Goal: Transaction & Acquisition: Purchase product/service

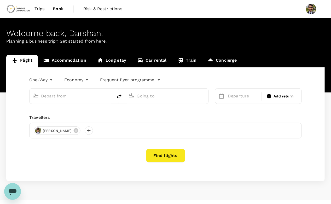
type input "[GEOGRAPHIC_DATA] (CAE)"
type input "Prince George (YXS)"
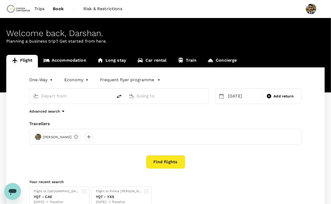
type input "[GEOGRAPHIC_DATA] (CAE)"
type input "Prince George (YXS)"
click at [81, 101] on div "Columbia Metropolitan Airport (CAE)" at bounding box center [71, 96] width 83 height 15
click at [85, 96] on input "Columbia Metropolitan Airport (CAE)" at bounding box center [71, 96] width 61 height 8
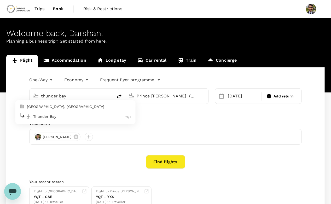
click at [69, 107] on p "Thunder Bay, Canada" at bounding box center [79, 106] width 104 height 5
type input "[GEOGRAPHIC_DATA], [GEOGRAPHIC_DATA] (any)"
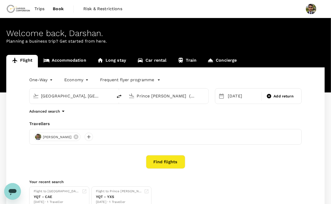
click at [219, 96] on icon at bounding box center [221, 96] width 6 height 6
click at [223, 97] on icon at bounding box center [221, 96] width 5 height 5
click at [236, 97] on div "24 Sep" at bounding box center [243, 96] width 34 height 10
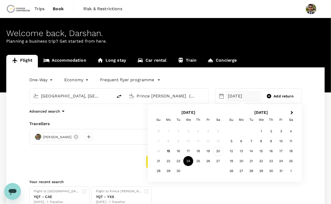
click at [214, 152] on div "20" at bounding box center [218, 151] width 10 height 10
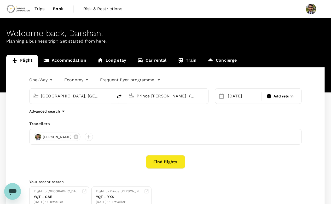
click at [153, 164] on button "Find flights" at bounding box center [165, 162] width 39 height 14
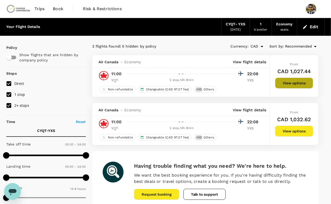
click at [295, 86] on button "View options" at bounding box center [294, 83] width 38 height 11
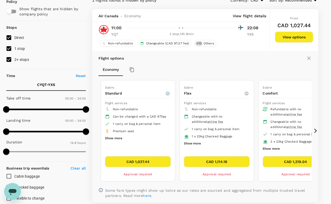
scroll to position [58, 0]
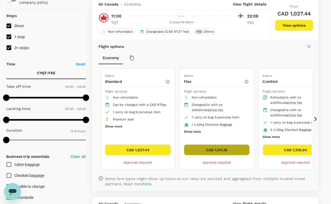
click at [221, 146] on button "CAD 1,114.18" at bounding box center [217, 149] width 66 height 11
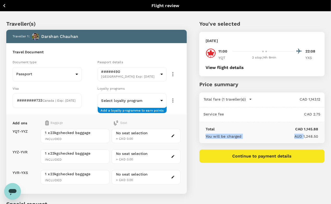
drag, startPoint x: 304, startPoint y: 131, endPoint x: 316, endPoint y: 128, distance: 12.8
click at [316, 128] on div "Total CAD 1,145.88 You will be charged AUD 1,248.50" at bounding box center [261, 132] width 125 height 21
drag, startPoint x: 316, startPoint y: 128, endPoint x: 306, endPoint y: 131, distance: 11.1
click at [306, 131] on div "Total CAD 1,145.88 You will be charged AUD 1,248.50" at bounding box center [261, 132] width 125 height 21
drag, startPoint x: 306, startPoint y: 131, endPoint x: 283, endPoint y: 121, distance: 24.7
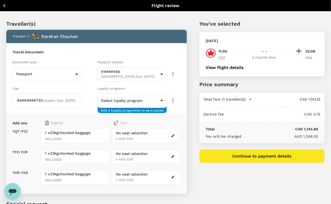
click at [283, 121] on div "Service fee CAD 2.75" at bounding box center [261, 114] width 125 height 15
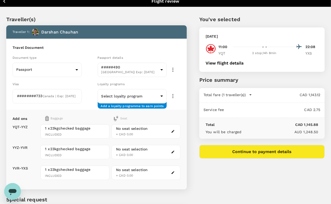
scroll to position [2, 0]
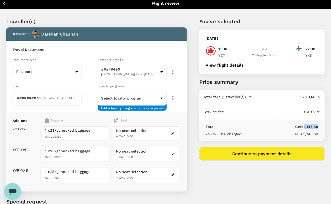
drag, startPoint x: 305, startPoint y: 127, endPoint x: 326, endPoint y: 126, distance: 21.2
click at [326, 126] on div "Traveller(s) Traveller 1 : Darshan Chauhan Travel Document Document type Passpo…" at bounding box center [165, 127] width 331 height 245
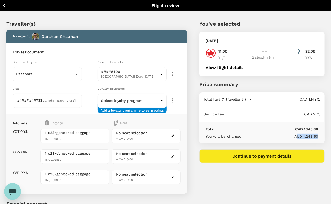
drag, startPoint x: 318, startPoint y: 133, endPoint x: 297, endPoint y: 131, distance: 21.0
click at [297, 131] on div "Total CAD 1,145.88 You will be charged AUD 1,248.50" at bounding box center [261, 132] width 125 height 21
click at [315, 139] on div "Total CAD 1,145.88 You will be charged AUD 1,248.50" at bounding box center [261, 132] width 125 height 21
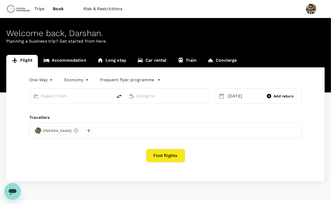
type input "[GEOGRAPHIC_DATA], [GEOGRAPHIC_DATA] (any)"
type input "Prince [PERSON_NAME] (YXS)"
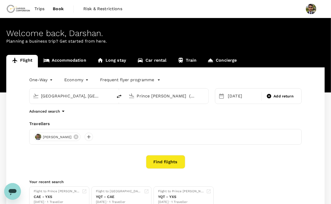
click at [161, 97] on input "Prince [PERSON_NAME] (YXS)" at bounding box center [167, 96] width 61 height 8
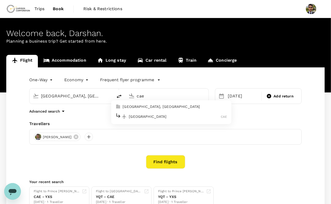
click at [141, 106] on p "[GEOGRAPHIC_DATA], [GEOGRAPHIC_DATA]" at bounding box center [175, 106] width 104 height 5
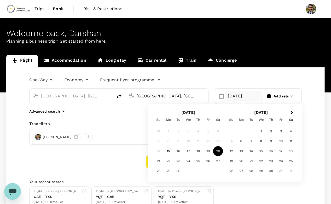
type input "Colombia, United States (any)"
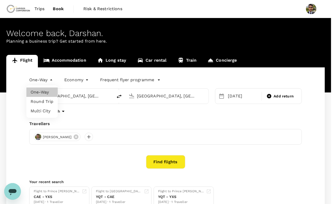
click at [44, 77] on body "Trips Book Risk & Restrictions Welcome back , Darshan . Planning a business tri…" at bounding box center [167, 124] width 335 height 248
click at [45, 102] on li "Round Trip" at bounding box center [41, 101] width 31 height 9
type input "roundtrip"
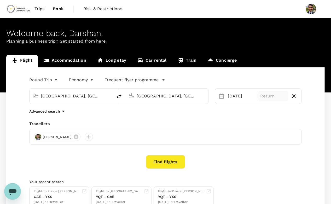
click at [271, 99] on p "Return" at bounding box center [273, 96] width 26 height 6
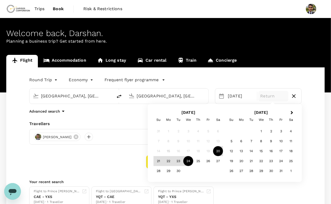
click at [190, 161] on div "24" at bounding box center [188, 161] width 10 height 10
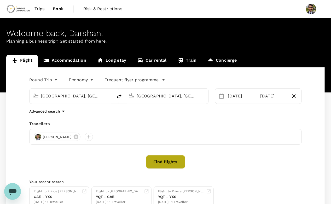
click at [161, 160] on button "Find flights" at bounding box center [165, 162] width 39 height 14
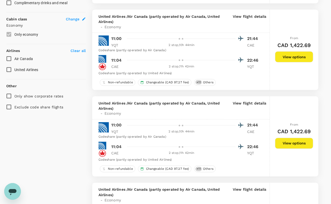
scroll to position [275, 0]
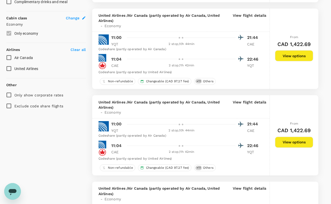
click at [300, 137] on button "View options" at bounding box center [294, 142] width 38 height 11
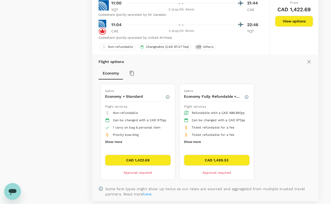
scroll to position [398, 0]
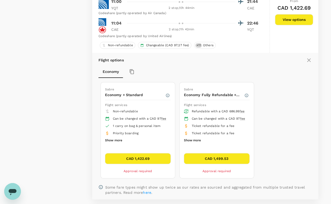
click at [193, 135] on span "Ticket refundable for a fee" at bounding box center [213, 133] width 43 height 4
click at [193, 142] on button "Show more" at bounding box center [192, 140] width 17 height 7
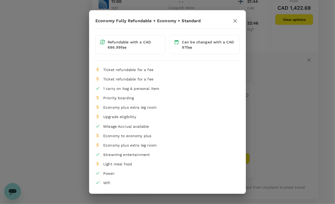
click at [261, 83] on div "Economy Fully Refundable + Economy + Standard Refundable with a CAD 686.99 fee …" at bounding box center [167, 102] width 335 height 204
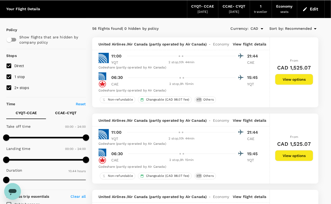
scroll to position [0, 0]
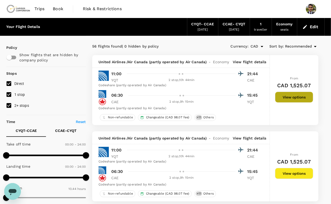
click at [286, 96] on button "View options" at bounding box center [294, 97] width 38 height 11
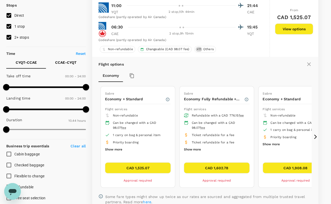
scroll to position [69, 0]
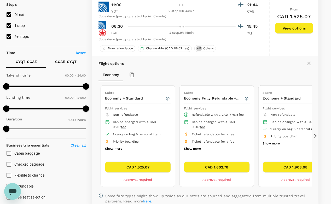
click at [314, 137] on icon at bounding box center [315, 135] width 5 height 5
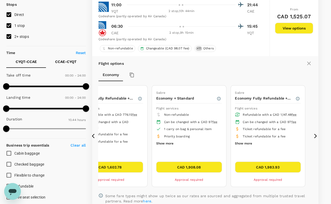
click at [314, 137] on icon at bounding box center [315, 135] width 5 height 5
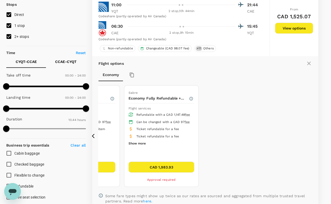
drag, startPoint x: 89, startPoint y: 135, endPoint x: 96, endPoint y: 137, distance: 7.0
click at [96, 137] on icon at bounding box center [94, 135] width 5 height 5
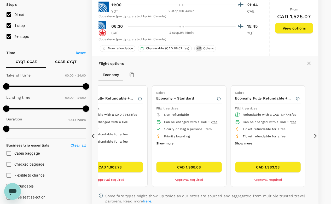
click at [95, 136] on icon at bounding box center [94, 135] width 5 height 5
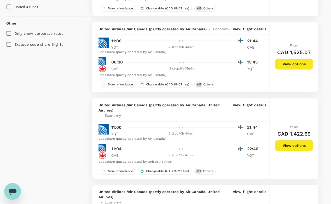
scroll to position [350, 0]
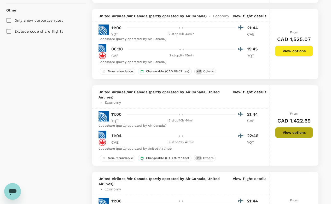
click at [290, 131] on button "View options" at bounding box center [294, 132] width 38 height 11
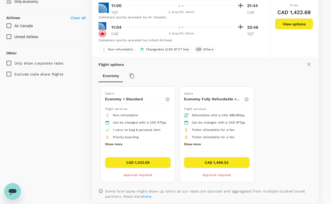
scroll to position [307, 0]
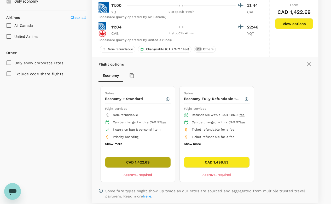
click at [141, 160] on button "CAD 1,422.69" at bounding box center [138, 162] width 66 height 11
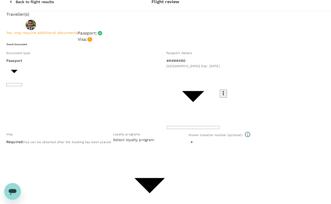
scroll to position [11, 0]
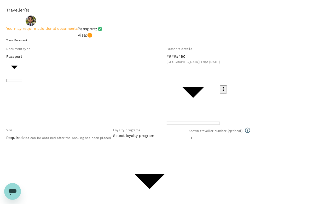
drag, startPoint x: 298, startPoint y: 154, endPoint x: 330, endPoint y: 156, distance: 31.9
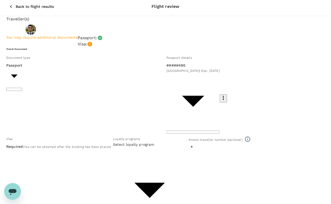
scroll to position [0, 0]
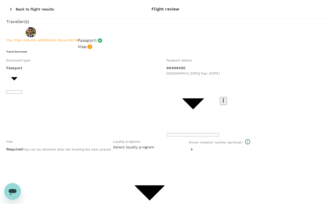
drag, startPoint x: 323, startPoint y: 175, endPoint x: 294, endPoint y: 172, distance: 29.2
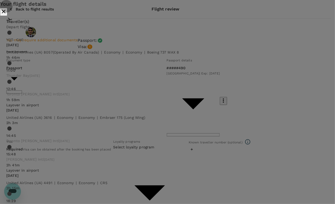
click at [7, 15] on button "close" at bounding box center [3, 12] width 7 height 8
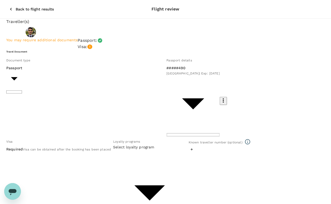
drag, startPoint x: 230, startPoint y: 122, endPoint x: 272, endPoint y: 125, distance: 42.2
drag, startPoint x: 272, startPoint y: 122, endPoint x: 218, endPoint y: 120, distance: 54.1
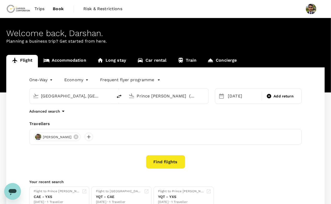
click at [162, 94] on input "Prince [PERSON_NAME] (YXS)" at bounding box center [167, 96] width 61 height 8
type input "Prince [PERSON_NAME] (YXS)"
click at [52, 75] on div "One-Way oneway" at bounding box center [36, 79] width 35 height 10
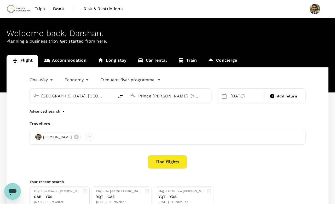
click at [44, 79] on body "Trips Book Risk & Restrictions Welcome back , [GEOGRAPHIC_DATA] . Planning a bu…" at bounding box center [167, 124] width 335 height 248
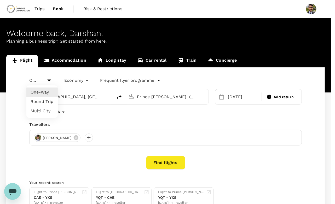
click at [40, 112] on li "Multi City" at bounding box center [41, 110] width 31 height 9
type input "multicity"
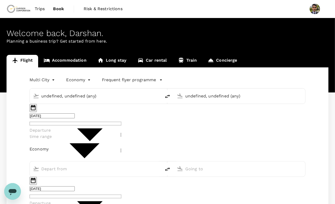
type input "undefined, undefined (any)"
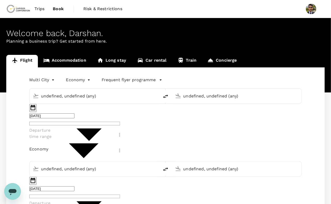
type input "[GEOGRAPHIC_DATA], [GEOGRAPHIC_DATA] (any)"
type input "Prince [PERSON_NAME] (YXS)"
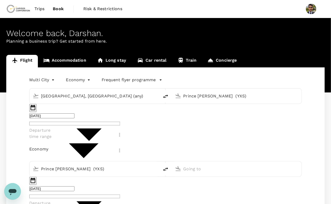
type input "1"
type input "5879683461"
type input "[EMAIL_ADDRESS][DOMAIN_NAME]"
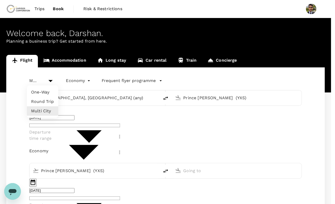
click at [45, 93] on li "One-Way" at bounding box center [42, 92] width 31 height 9
type input "oneway"
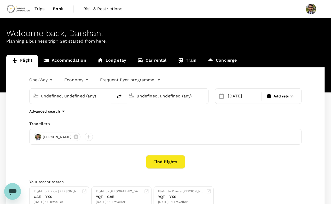
type input "[GEOGRAPHIC_DATA], [GEOGRAPHIC_DATA] (any)"
type input "Prince [PERSON_NAME] (YXS)"
click at [166, 98] on input "Prince [PERSON_NAME] (YXS)" at bounding box center [167, 96] width 61 height 8
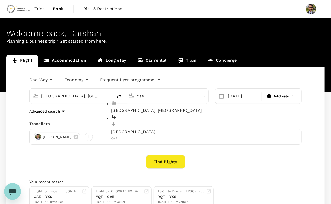
click at [139, 129] on p "[GEOGRAPHIC_DATA]" at bounding box center [171, 132] width 120 height 6
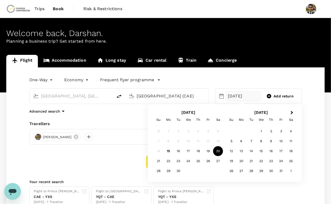
type input "[GEOGRAPHIC_DATA] (CAE)"
click at [220, 151] on div "20" at bounding box center [218, 151] width 10 height 10
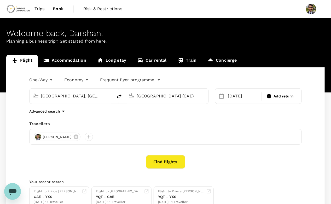
click at [163, 159] on button "Find flights" at bounding box center [165, 162] width 39 height 14
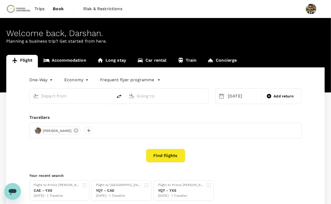
type input "[GEOGRAPHIC_DATA], [GEOGRAPHIC_DATA] (any)"
type input "[GEOGRAPHIC_DATA] (CAE)"
type input "[GEOGRAPHIC_DATA], [GEOGRAPHIC_DATA] (any)"
type input "[GEOGRAPHIC_DATA] (CAE)"
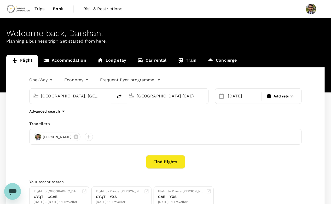
click at [164, 156] on button "Find flights" at bounding box center [165, 162] width 39 height 14
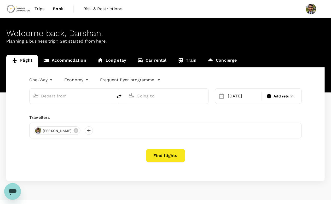
type input "[GEOGRAPHIC_DATA], [GEOGRAPHIC_DATA] (any)"
type input "Columbia Metropolitan Airport (CAE)"
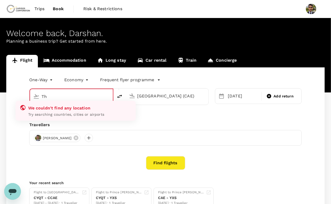
type input "T"
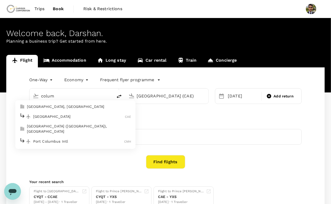
click at [67, 106] on p "[GEOGRAPHIC_DATA], [GEOGRAPHIC_DATA]" at bounding box center [79, 106] width 104 height 5
type input "[GEOGRAPHIC_DATA], [GEOGRAPHIC_DATA] (any)"
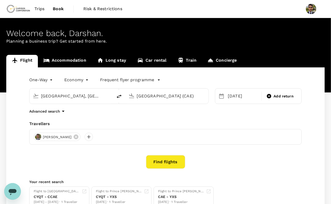
click at [155, 96] on input "[GEOGRAPHIC_DATA] (CAE)" at bounding box center [167, 96] width 61 height 8
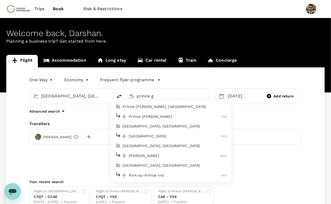
click at [147, 106] on p "Prince George, Canada" at bounding box center [175, 106] width 104 height 5
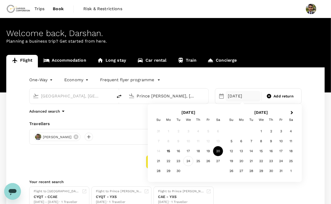
type input "Prince George, Canada (any)"
click at [188, 159] on div "24" at bounding box center [188, 161] width 10 height 10
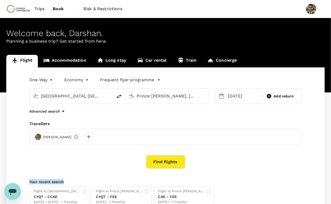
drag, startPoint x: 161, startPoint y: 171, endPoint x: 168, endPoint y: 165, distance: 9.2
click at [168, 165] on div "One-Way oneway Economy economy Frequent flyer programme Colombia, United States…" at bounding box center [165, 141] width 318 height 148
click at [168, 165] on button "Find flights" at bounding box center [165, 162] width 39 height 14
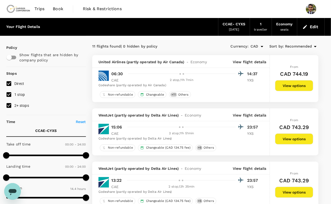
click at [231, 26] on div "CCAE - CYXS" at bounding box center [234, 24] width 23 height 6
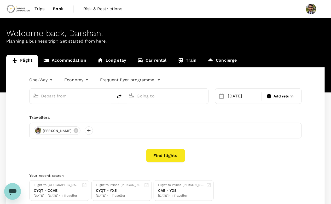
type input "Colombia, United States (any)"
type input "Prince George, Canada (any)"
type input "Colombia, United States (any)"
type input "Prince George, Canada (any)"
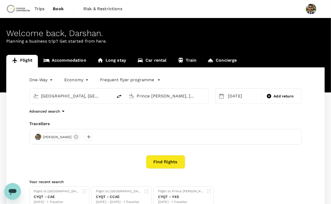
click at [86, 96] on input "Colombia, United States (any)" at bounding box center [71, 96] width 61 height 8
click at [57, 108] on p "Richmond (VA), United States" at bounding box center [79, 109] width 104 height 10
type input "Richmond (VA), United States (any)"
click at [165, 154] on div "One-Way oneway Economy economy Frequent flyer programme Richmond (VA), United S…" at bounding box center [165, 141] width 318 height 148
click at [168, 160] on button "Find flights" at bounding box center [165, 162] width 39 height 14
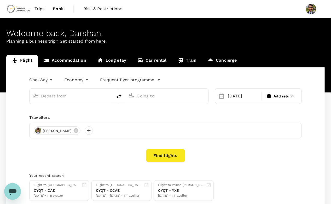
type input "Richmond (VA), United States (any)"
type input "Prince George, Canada (any)"
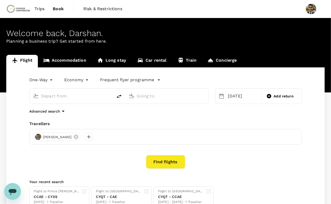
click at [64, 97] on input "text" at bounding box center [71, 96] width 61 height 8
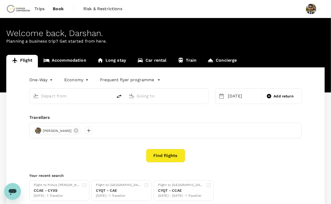
type input "Richmond (VA), United States (any)"
type input "Prince George, Canada (any)"
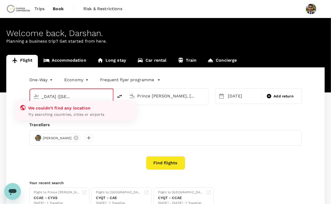
scroll to position [0, 34]
type input "Richmond (VA), United States (any)washingt"
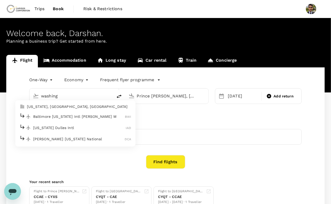
click at [64, 108] on p "Washington, DC, United States" at bounding box center [79, 106] width 104 height 5
type input "Washington, DC, United States (any)"
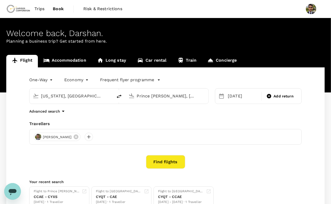
click at [167, 166] on button "Find flights" at bounding box center [165, 162] width 39 height 14
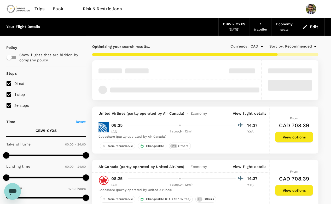
type input "1088"
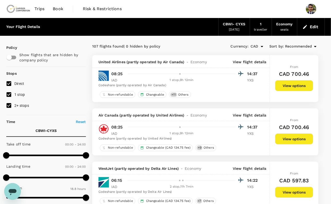
click at [211, 78] on div "1 stop , 9h 12min" at bounding box center [181, 80] width 108 height 5
click at [273, 86] on div "From CAD 700.46 View options" at bounding box center [294, 78] width 49 height 47
click at [284, 86] on button "View options" at bounding box center [294, 85] width 38 height 11
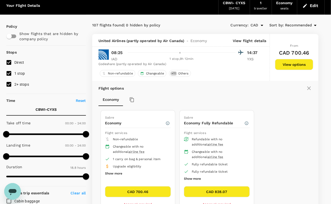
scroll to position [21, 0]
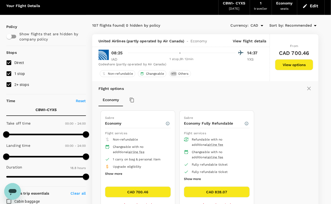
click at [155, 46] on div "United Airlines (partly operated by Air Canada) - Economy View flight details" at bounding box center [180, 40] width 177 height 13
click at [107, 65] on div "Codeshare (partly operated by Air Canada)" at bounding box center [179, 64] width 162 height 5
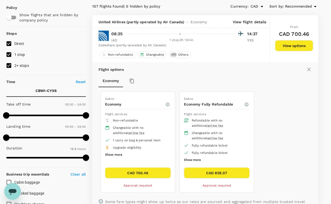
scroll to position [0, 0]
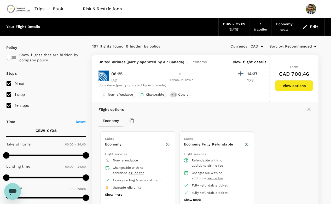
click at [183, 86] on div "Codeshare (partly operated by Air Canada)" at bounding box center [179, 85] width 162 height 5
click at [185, 79] on div "1 stop , 9h 12min" at bounding box center [181, 80] width 108 height 5
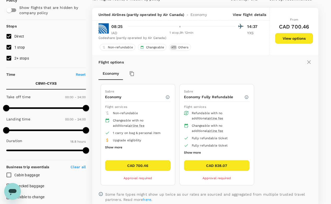
scroll to position [49, 0]
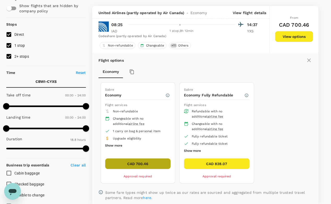
click at [147, 164] on button "CAD 700.46" at bounding box center [138, 163] width 66 height 11
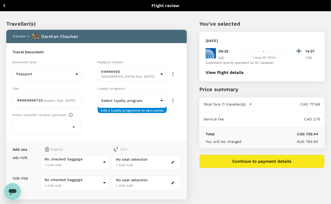
click at [244, 72] on button "View flight details" at bounding box center [225, 72] width 38 height 5
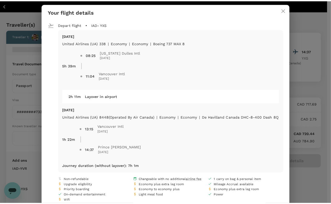
scroll to position [2, 0]
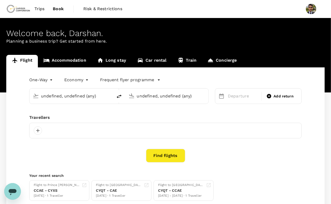
type input "Washington, DC, United States (any)"
type input "Prince George, Canada (any)"
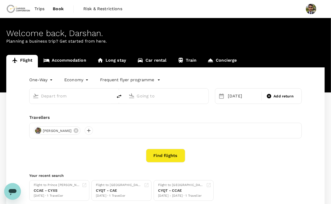
type input "Washington, DC, United States (any)"
type input "Prince George, Canada (any)"
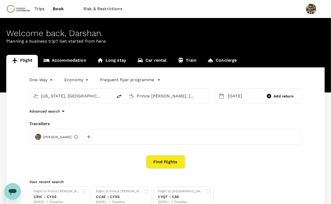
click at [160, 100] on input "Prince George, Canada (any)" at bounding box center [167, 96] width 61 height 8
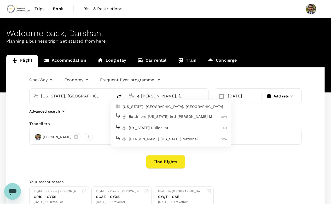
type input "Prince George, Canada (any)vancou"
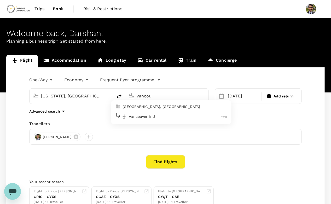
click at [145, 108] on p "Vancouver, Canada" at bounding box center [175, 106] width 104 height 5
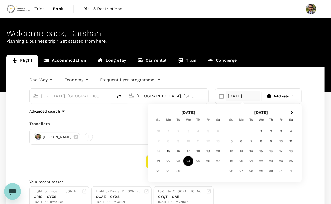
type input "Vancouver, Canada (any)"
click at [187, 160] on div "24" at bounding box center [188, 161] width 10 height 10
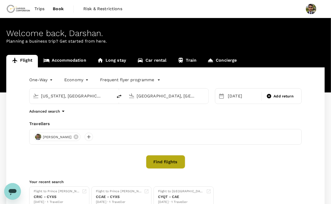
click at [171, 164] on button "Find flights" at bounding box center [165, 162] width 39 height 14
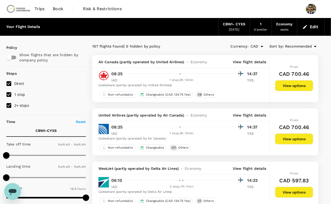
type input "1440"
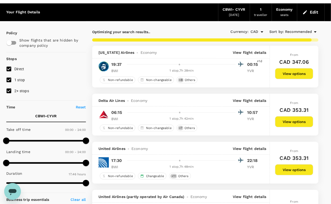
scroll to position [13, 0]
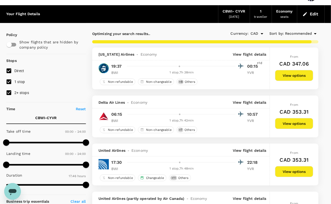
type input "1453"
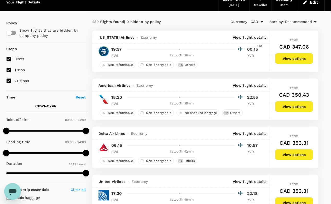
scroll to position [0, 0]
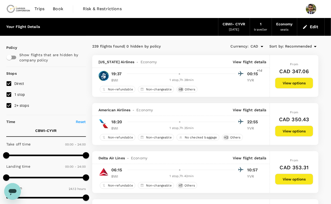
click at [8, 93] on input "1 stop" at bounding box center [8, 94] width 11 height 11
checkbox input "false"
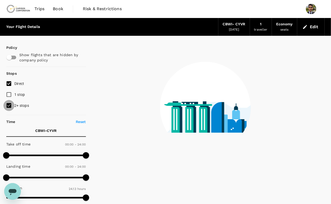
click at [8, 100] on input "2+ stops" at bounding box center [8, 105] width 11 height 11
checkbox input "false"
